Goal: Task Accomplishment & Management: Manage account settings

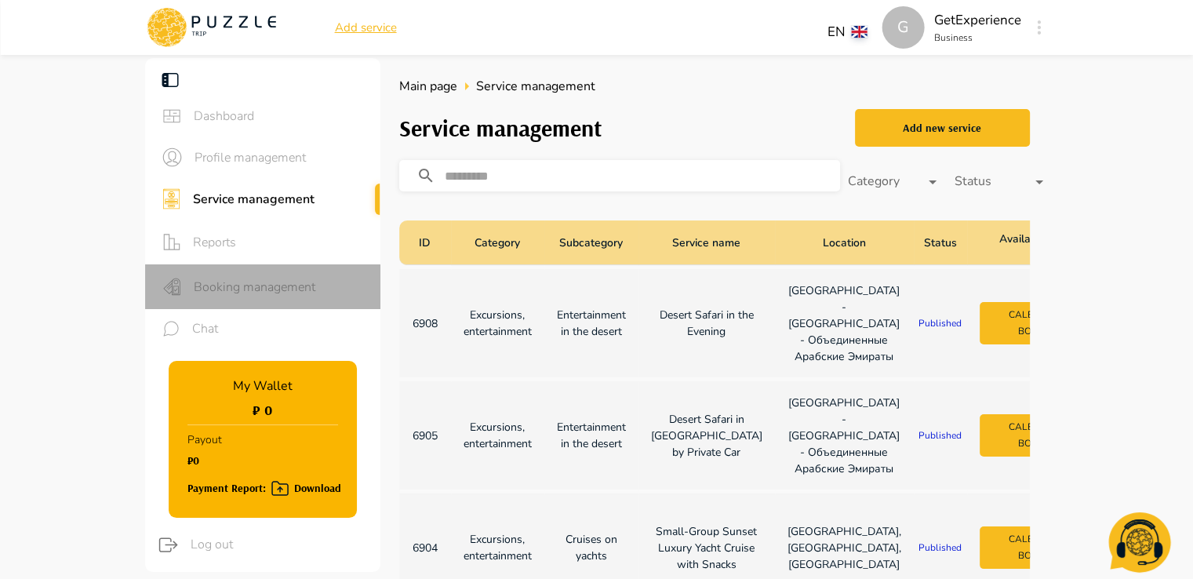
click at [257, 288] on span "Booking management" at bounding box center [281, 287] width 174 height 19
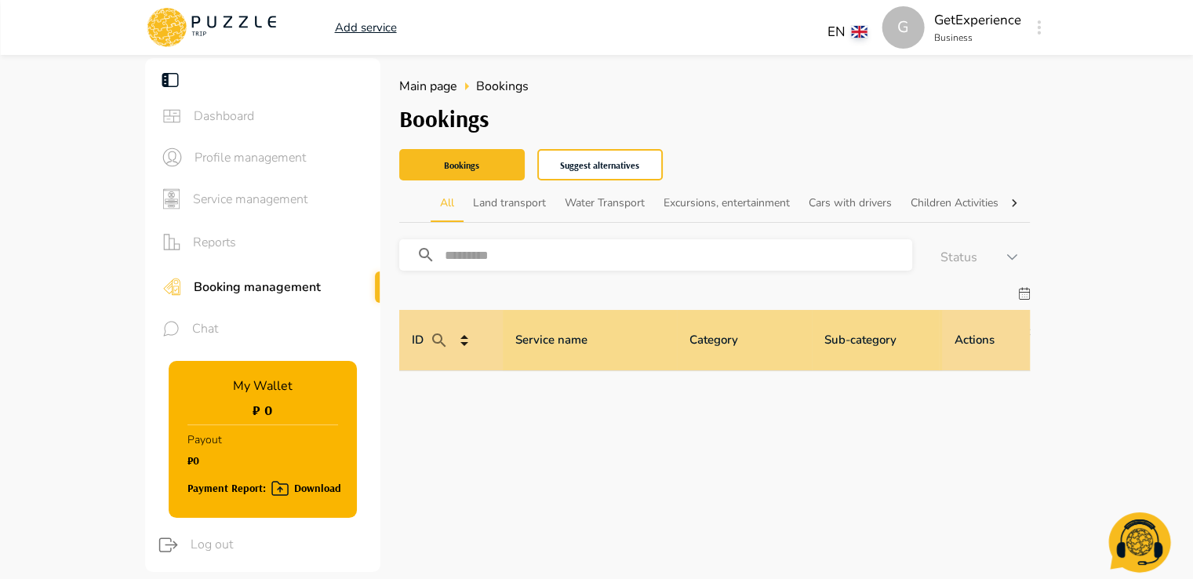
click at [274, 197] on span "Service management" at bounding box center [280, 199] width 175 height 19
